Goal: Communication & Community: Answer question/provide support

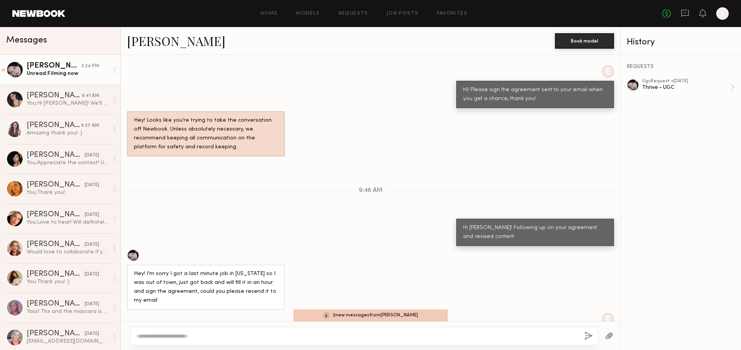
scroll to position [3573, 0]
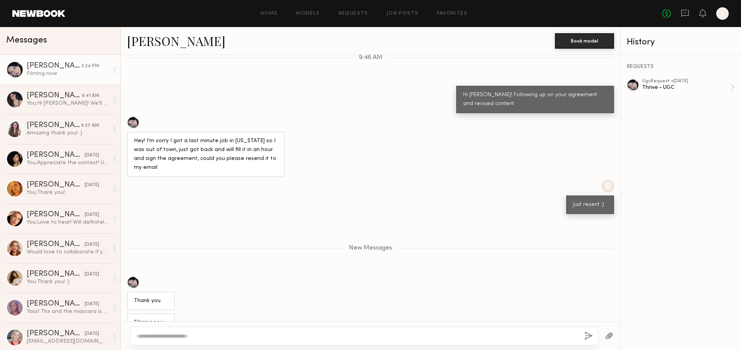
click at [207, 336] on textarea at bounding box center [357, 336] width 441 height 8
type textarea "**********"
click at [588, 336] on button "button" at bounding box center [588, 336] width 8 height 10
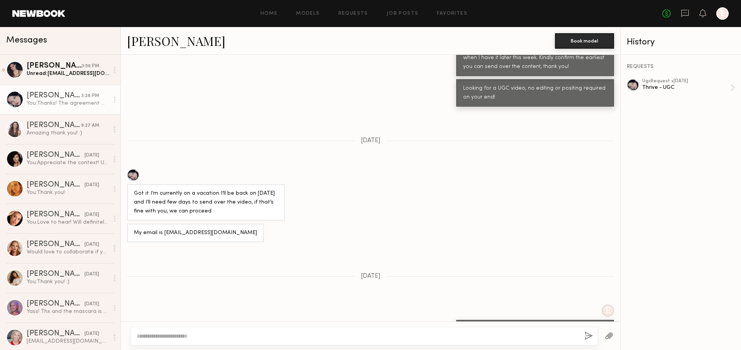
scroll to position [3544, 0]
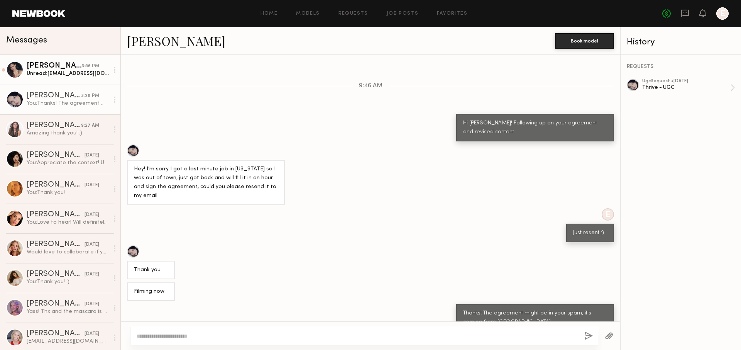
click at [56, 76] on div "Unread: Aarikawolf@gmail.com" at bounding box center [68, 73] width 82 height 7
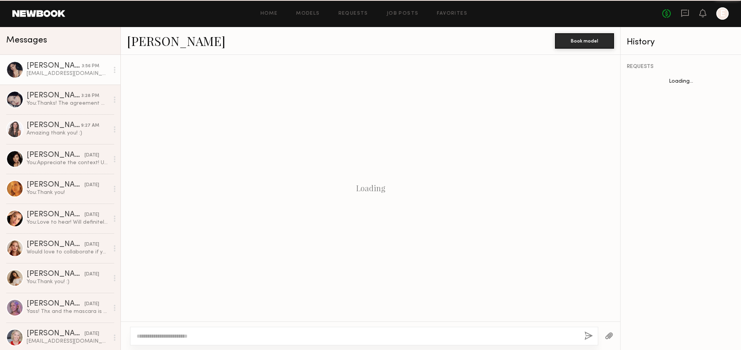
scroll to position [98, 0]
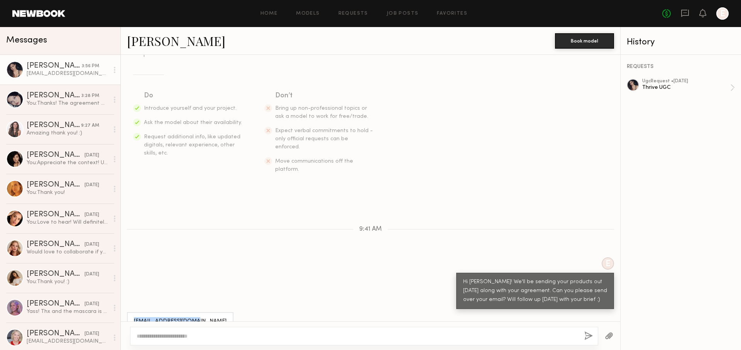
drag, startPoint x: 194, startPoint y: 307, endPoint x: 134, endPoint y: 305, distance: 60.2
click at [134, 312] on div "Aarikawolf@gmail.com" at bounding box center [180, 321] width 107 height 19
copy div "Aarikawolf@gmail.com"
click at [230, 332] on textarea at bounding box center [357, 336] width 441 height 8
type textarea "**********"
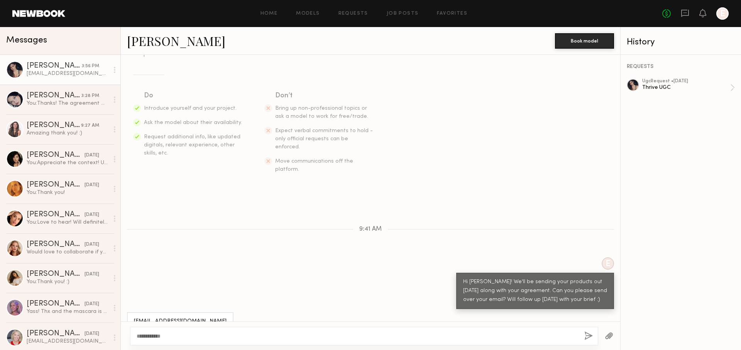
click at [585, 336] on button "button" at bounding box center [588, 336] width 8 height 10
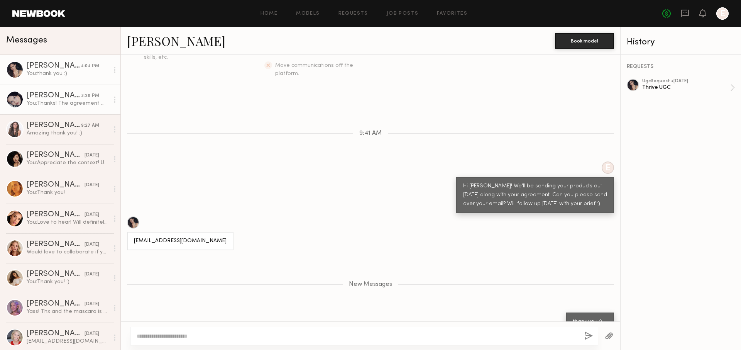
click at [67, 98] on div "Marina F." at bounding box center [54, 96] width 55 height 8
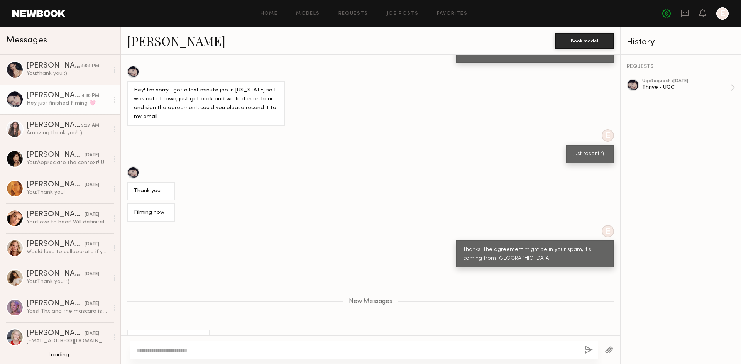
scroll to position [3626, 0]
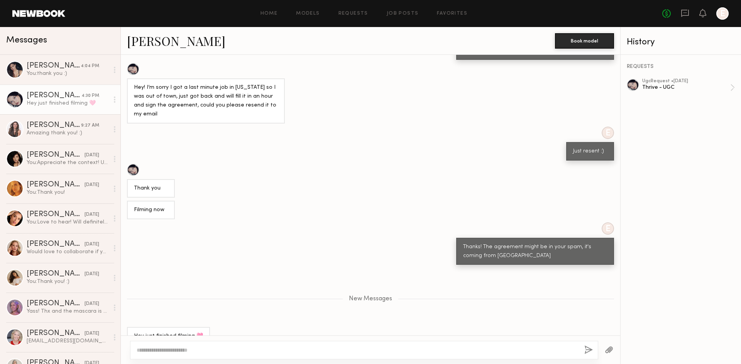
click at [289, 347] on textarea at bounding box center [357, 350] width 441 height 8
type textarea "**********"
click at [585, 349] on button "button" at bounding box center [588, 350] width 8 height 10
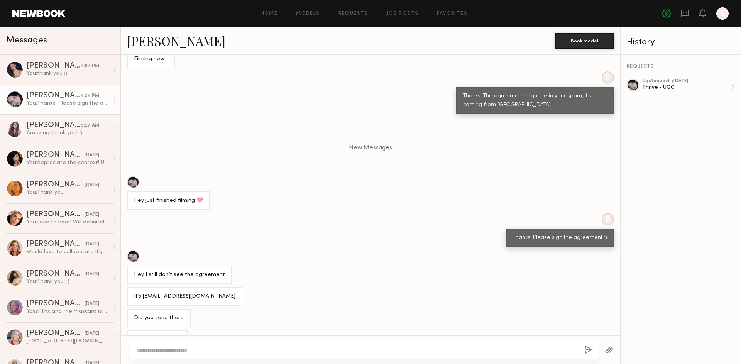
scroll to position [3780, 0]
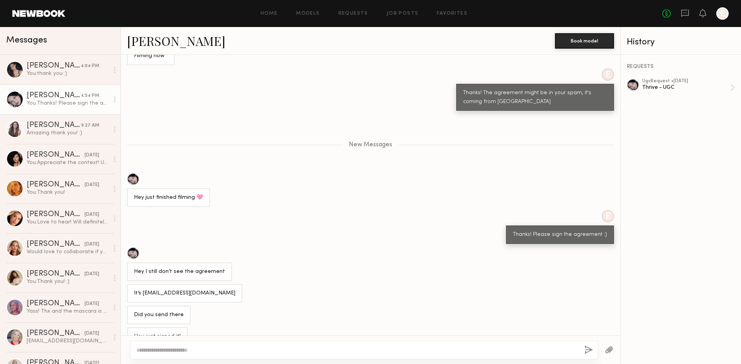
click at [232, 342] on div at bounding box center [364, 350] width 468 height 19
click at [228, 348] on textarea at bounding box center [357, 350] width 441 height 8
type textarea "**********"
click at [586, 347] on button "button" at bounding box center [588, 350] width 8 height 10
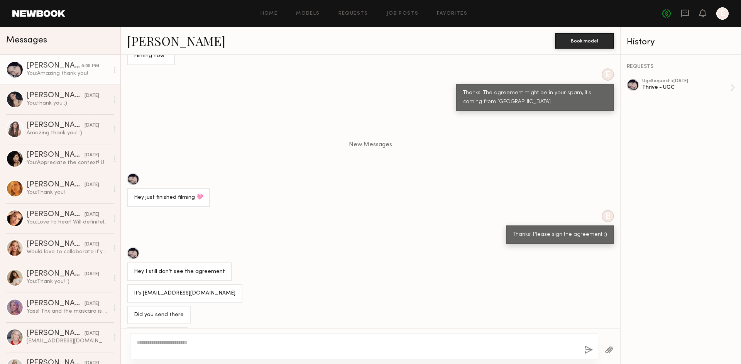
scroll to position [3801, 0]
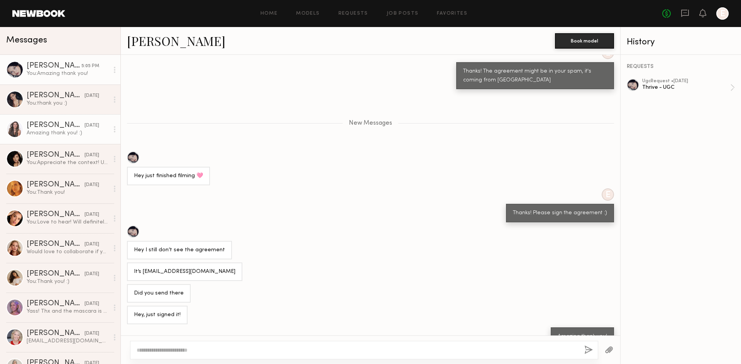
click at [47, 123] on div "Lindsay O." at bounding box center [56, 126] width 58 height 8
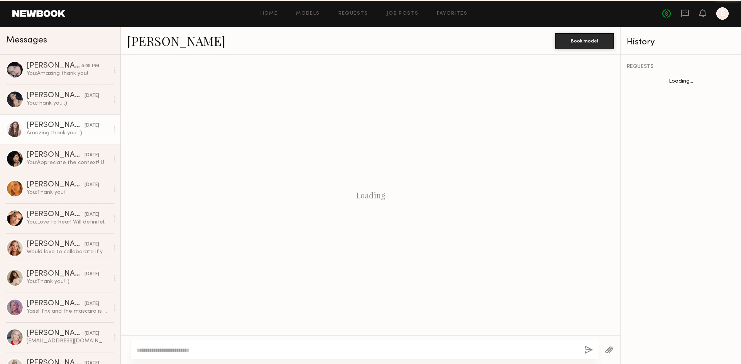
scroll to position [312, 0]
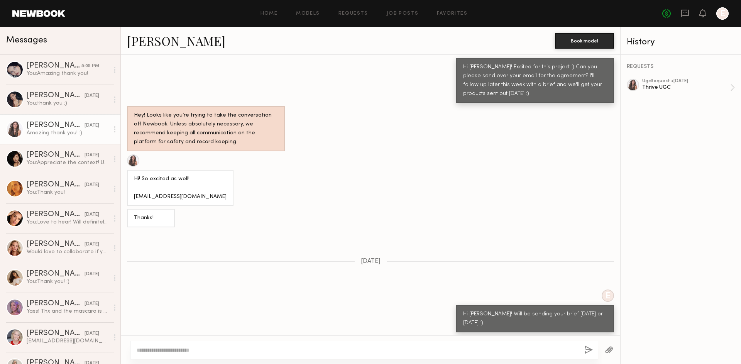
click at [616, 349] on div at bounding box center [609, 349] width 22 height 19
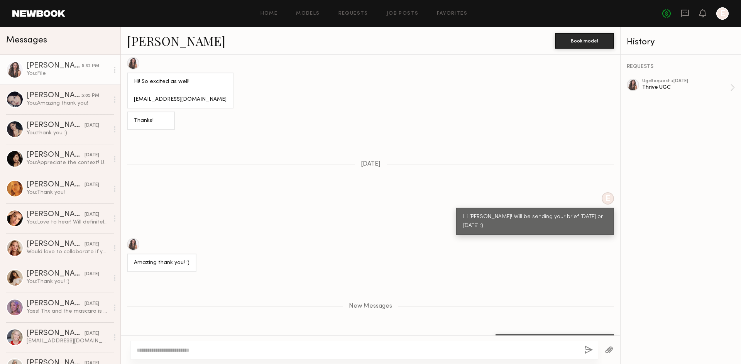
click at [369, 345] on div at bounding box center [364, 350] width 468 height 19
click at [353, 349] on div at bounding box center [364, 350] width 468 height 19
click at [336, 348] on textarea at bounding box center [357, 350] width 441 height 8
type textarea "**********"
click at [588, 349] on button "button" at bounding box center [588, 350] width 8 height 10
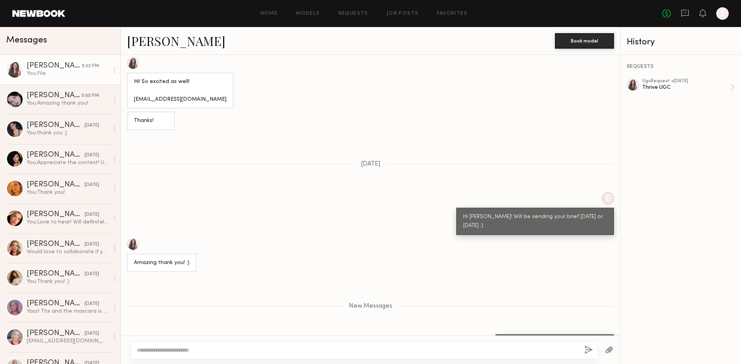
scroll to position [455, 0]
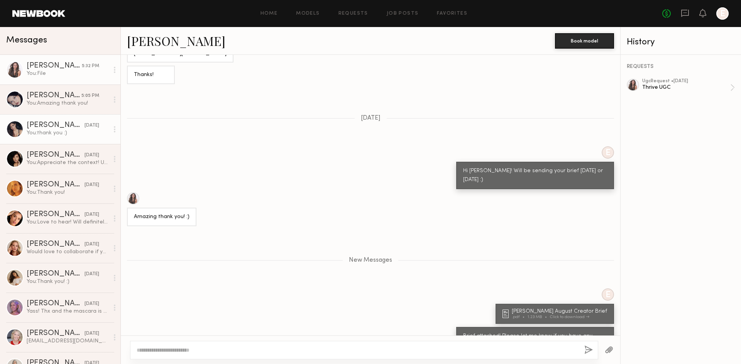
click at [59, 128] on div "Aarika W." at bounding box center [56, 126] width 58 height 8
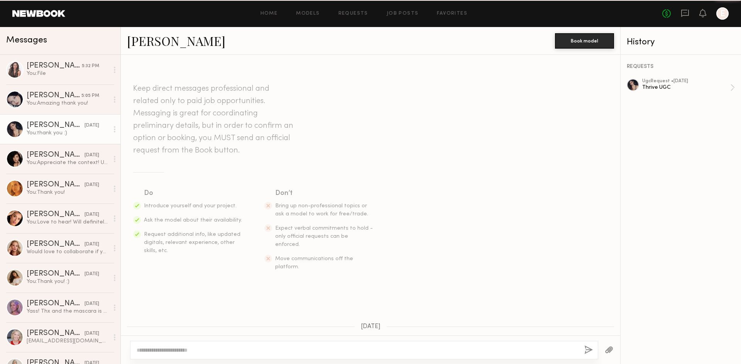
scroll to position [120, 0]
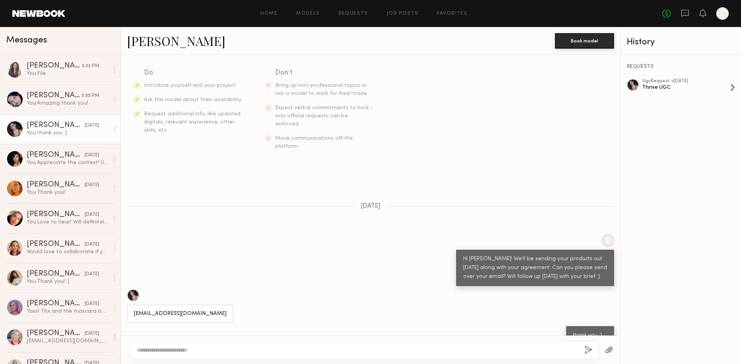
click at [659, 84] on div "Thrive UGC" at bounding box center [686, 87] width 88 height 7
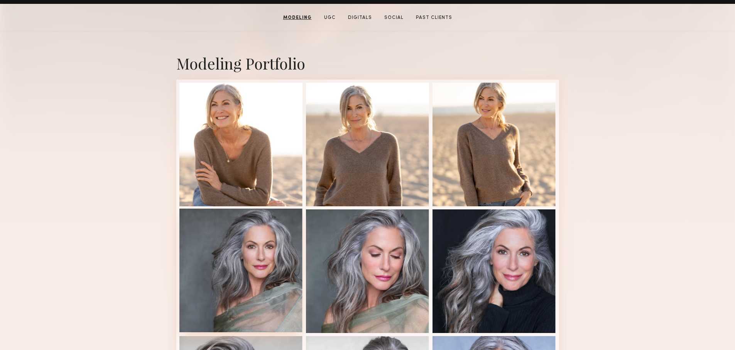
scroll to position [146, 0]
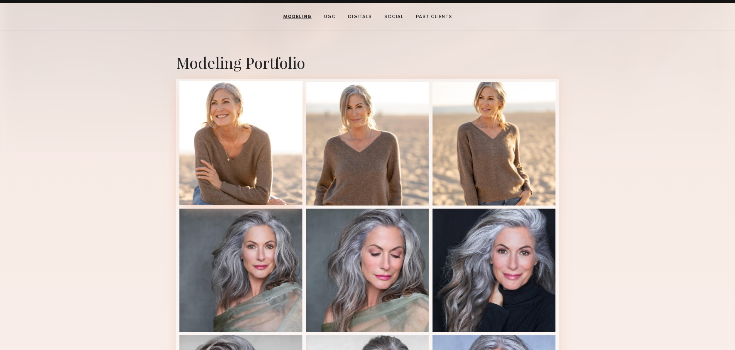
click at [258, 149] on div at bounding box center [240, 142] width 123 height 123
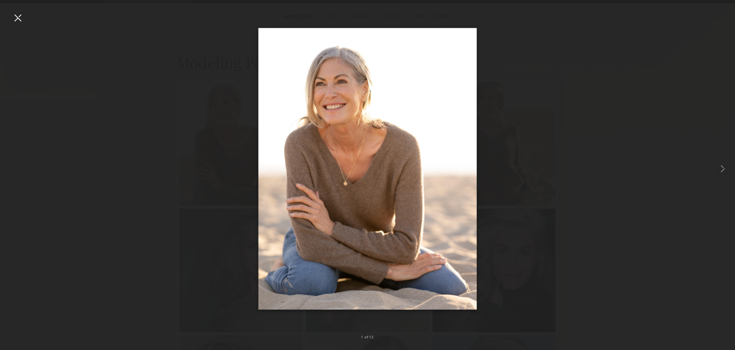
click at [229, 168] on div at bounding box center [367, 168] width 735 height 313
click at [21, 19] on div at bounding box center [18, 18] width 12 height 12
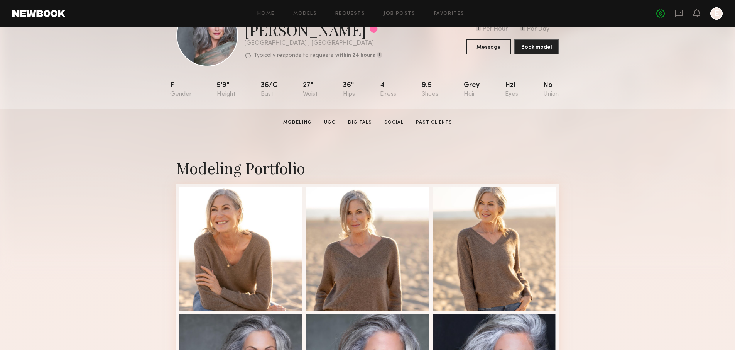
scroll to position [0, 0]
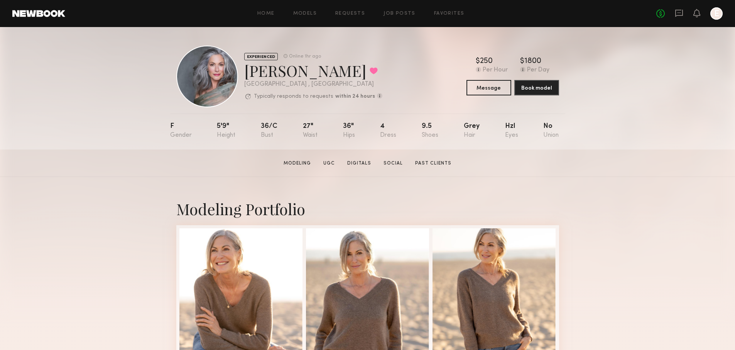
drag, startPoint x: 251, startPoint y: 72, endPoint x: 246, endPoint y: 76, distance: 5.8
click at [261, 72] on div "[PERSON_NAME] Favorited" at bounding box center [313, 70] width 138 height 20
drag, startPoint x: 243, startPoint y: 75, endPoint x: 323, endPoint y: 71, distance: 80.0
click at [323, 71] on div "EXPERIENCED Online 1hr ago [PERSON_NAME] Favorited [GEOGRAPHIC_DATA] , [GEOGRAP…" at bounding box center [279, 77] width 206 height 62
copy div "[PERSON_NAME]"
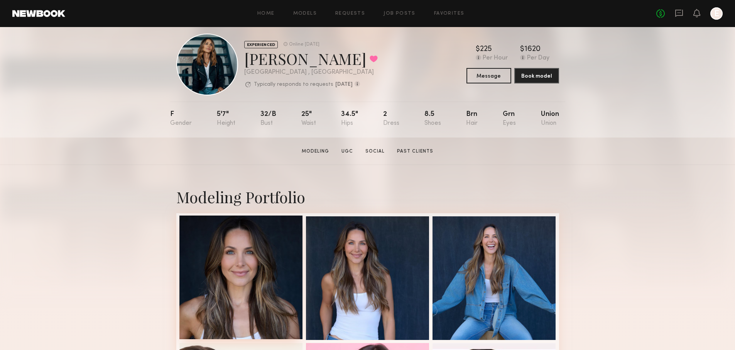
scroll to position [12, 0]
click at [235, 265] on div at bounding box center [240, 276] width 123 height 123
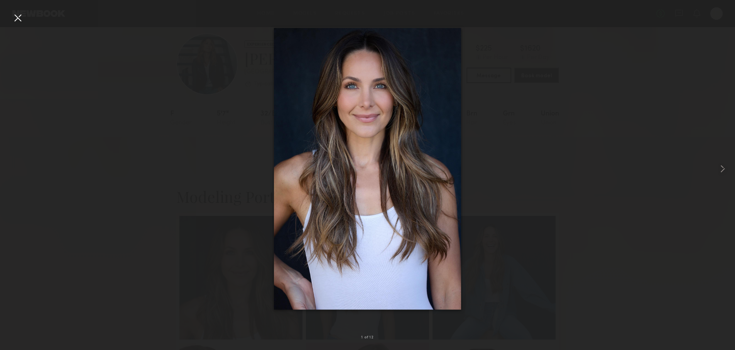
click at [16, 20] on div at bounding box center [18, 18] width 12 height 12
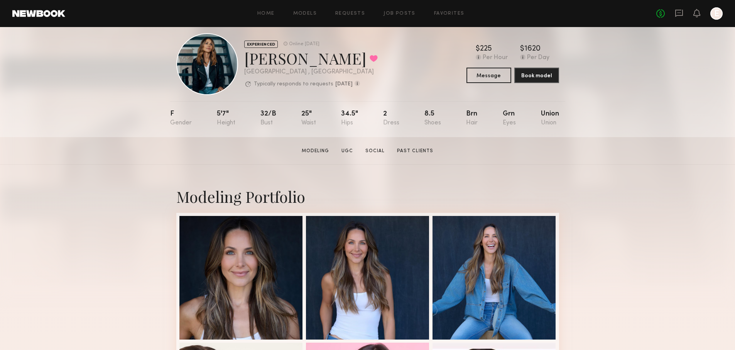
scroll to position [0, 0]
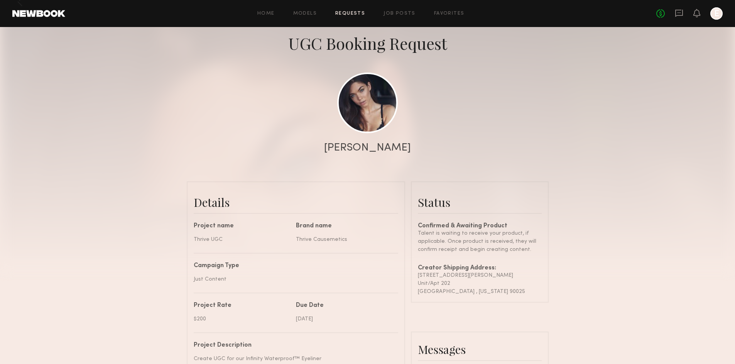
scroll to position [43, 0]
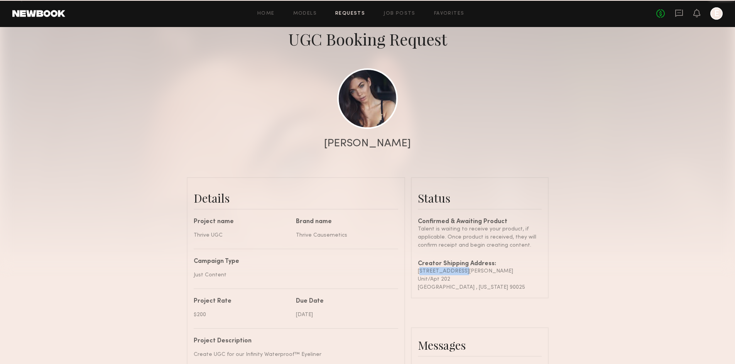
drag, startPoint x: 417, startPoint y: 271, endPoint x: 469, endPoint y: 271, distance: 52.5
click at [469, 271] on common-border "Status Confirmed & Awaiting Product Talent is waiting to receive your product, …" at bounding box center [480, 237] width 138 height 121
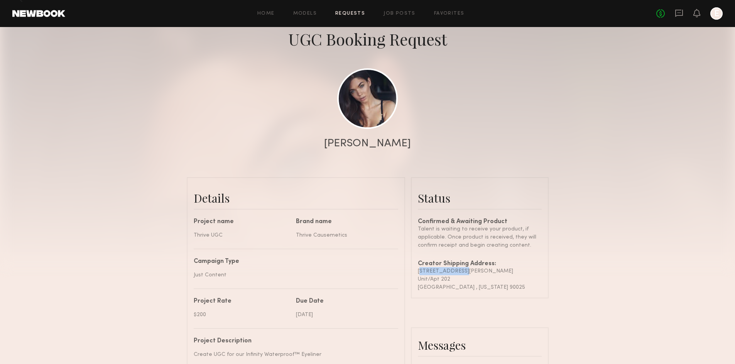
copy div "1546 S Bundy Dr"
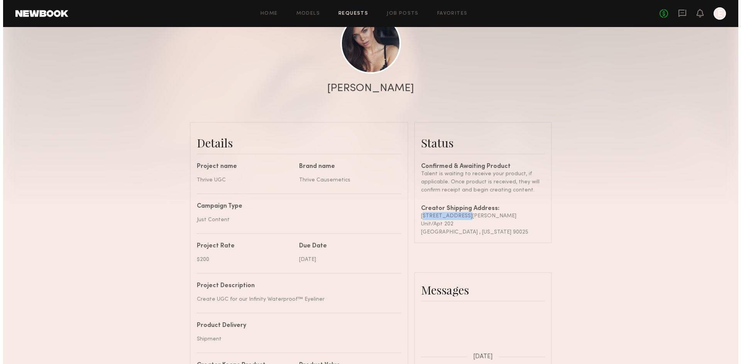
scroll to position [0, 0]
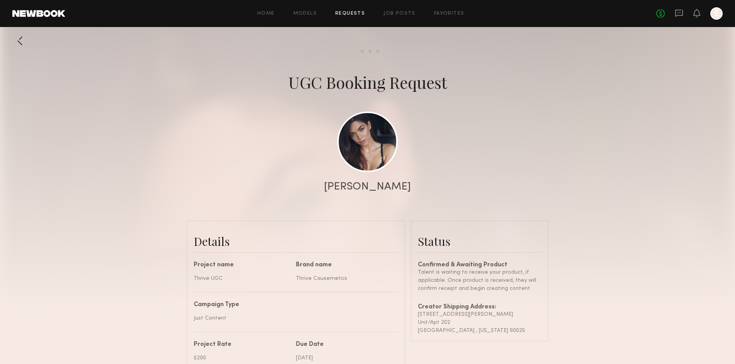
click at [24, 46] on div at bounding box center [19, 40] width 15 height 15
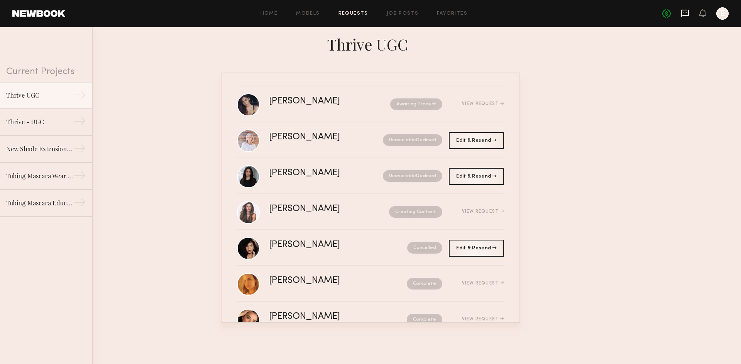
click at [681, 13] on icon at bounding box center [685, 13] width 8 height 8
